Goal: Navigation & Orientation: Go to known website

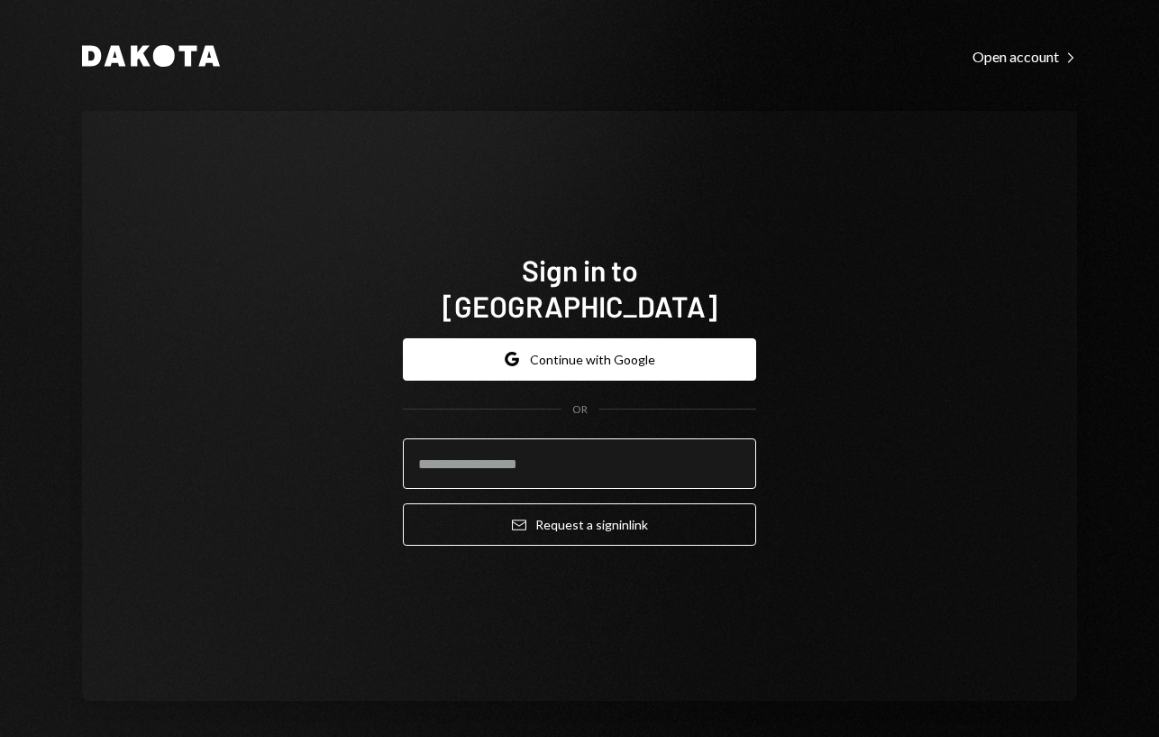
click at [536, 449] on input "email" at bounding box center [579, 463] width 353 height 50
type input "**********"
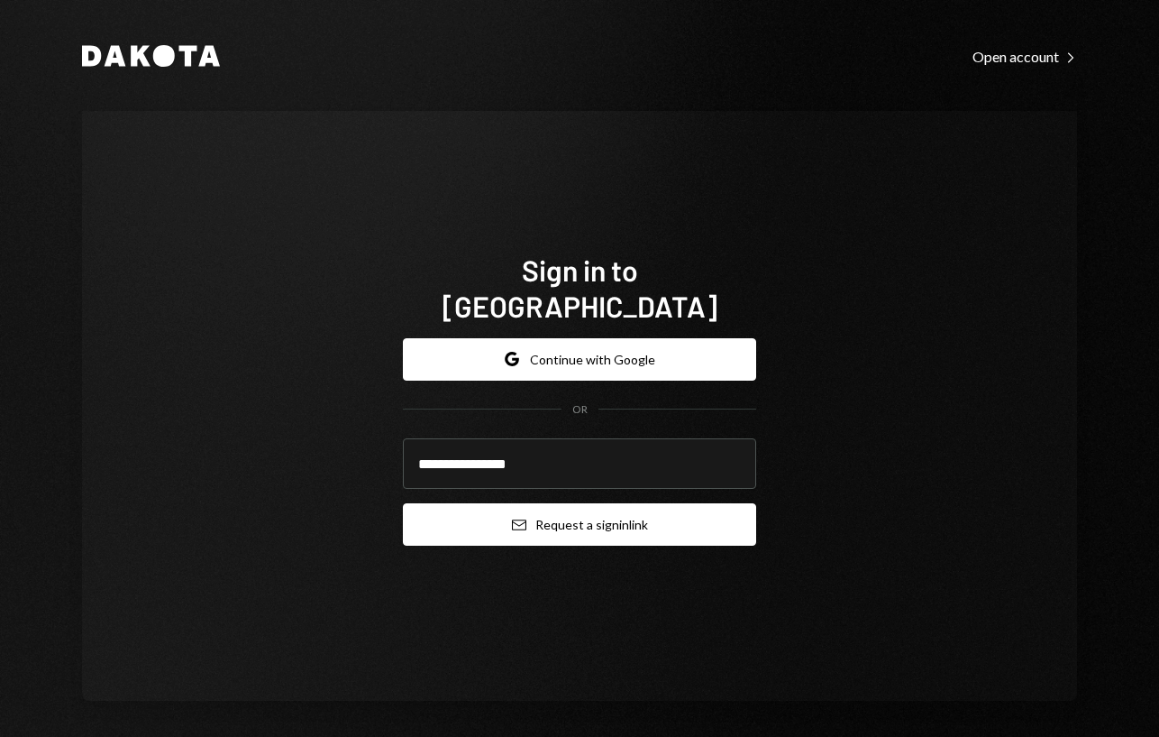
click at [576, 503] on button "Email Request a sign in link" at bounding box center [579, 524] width 353 height 42
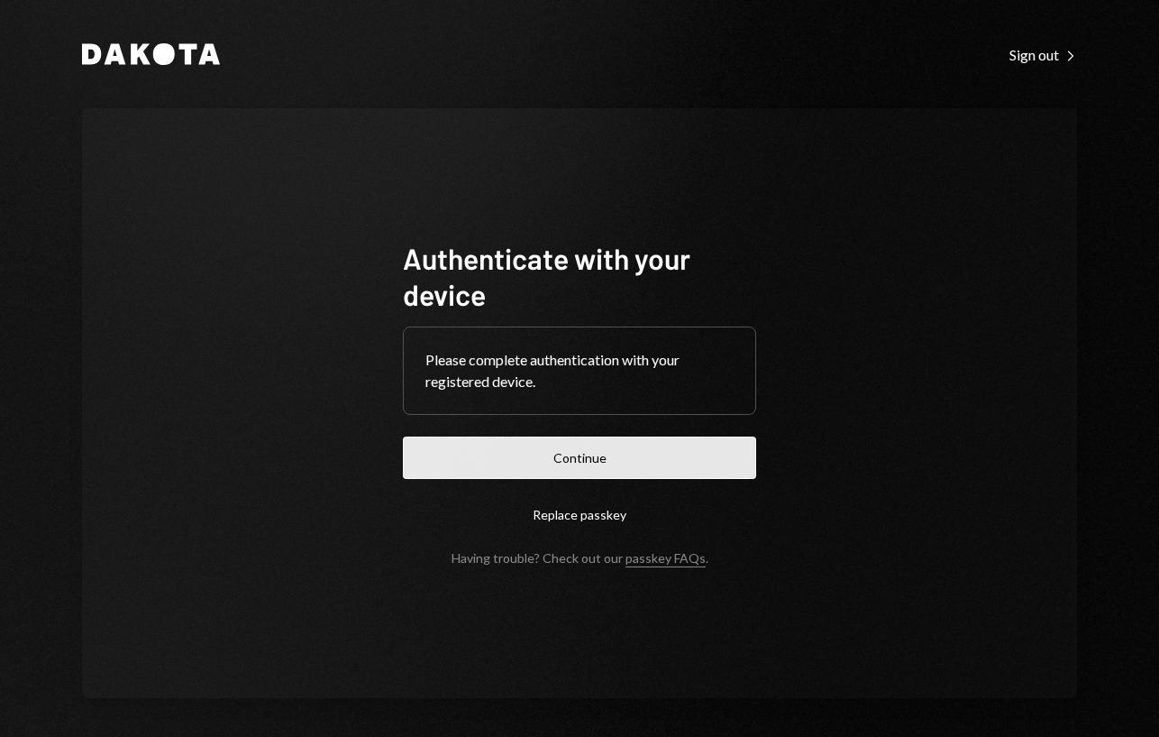
click at [512, 454] on button "Continue" at bounding box center [579, 457] width 353 height 42
